Goal: Transaction & Acquisition: Download file/media

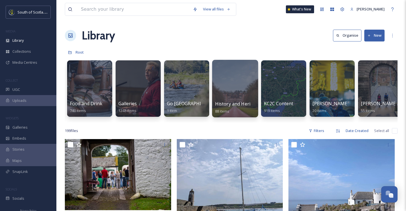
scroll to position [0, 542]
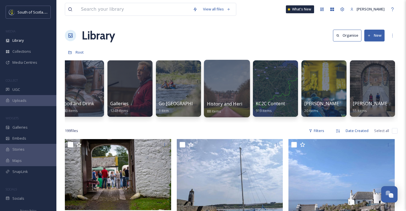
click at [232, 85] on div at bounding box center [227, 89] width 46 height 58
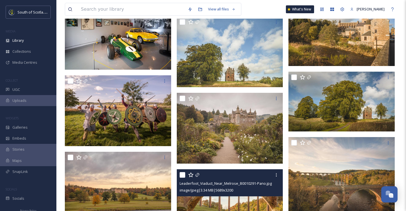
scroll to position [892, 0]
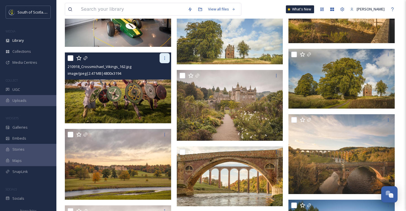
click at [163, 58] on icon at bounding box center [165, 58] width 5 height 5
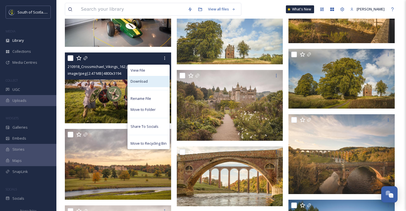
click at [150, 81] on div "Download" at bounding box center [149, 81] width 42 height 11
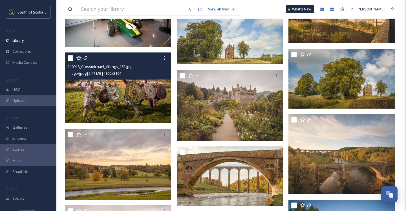
click at [100, 68] on span "210918_Crossmichael_Vikings_162.jpg" at bounding box center [100, 66] width 64 height 5
click at [120, 94] on img at bounding box center [118, 88] width 106 height 71
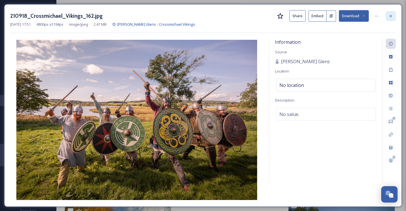
click at [392, 16] on icon at bounding box center [391, 16] width 5 height 5
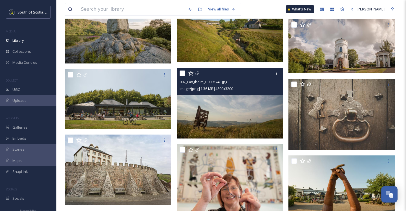
scroll to position [1679, 0]
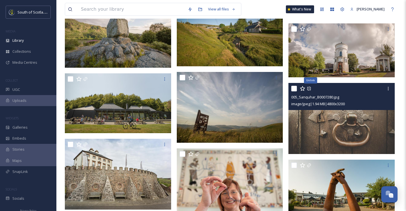
click at [351, 123] on img at bounding box center [342, 118] width 106 height 71
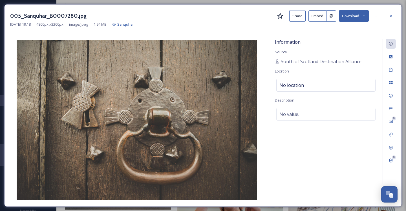
click at [355, 16] on button "Download" at bounding box center [354, 16] width 30 height 12
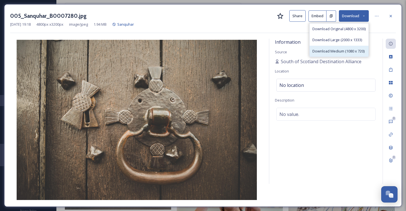
click at [328, 50] on span "Download Medium (1080 x 720)" at bounding box center [339, 51] width 52 height 5
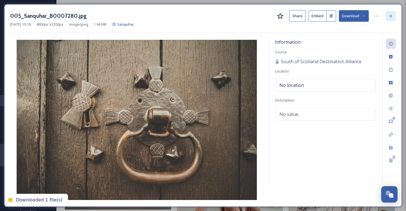
click at [393, 17] on icon at bounding box center [391, 16] width 5 height 5
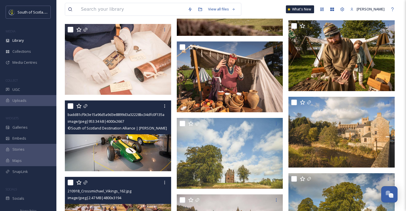
scroll to position [845, 0]
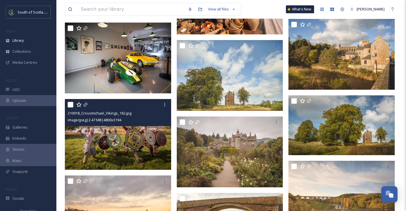
click at [118, 136] on img at bounding box center [118, 134] width 106 height 71
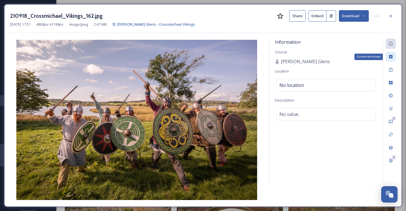
click at [394, 58] on div "Custom Attributes" at bounding box center [391, 57] width 10 height 10
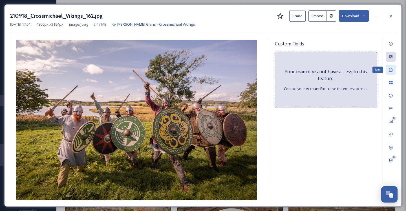
click at [390, 68] on icon at bounding box center [391, 70] width 3 height 4
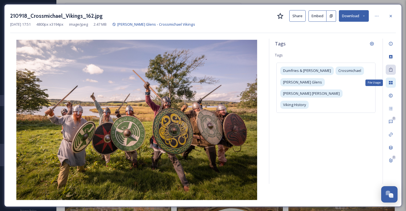
click at [390, 83] on icon at bounding box center [391, 82] width 5 height 5
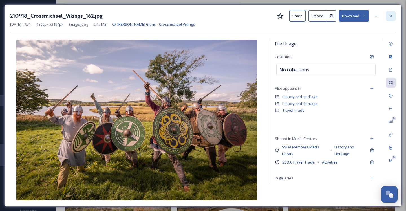
click at [390, 15] on icon at bounding box center [391, 16] width 5 height 5
